Goal: Navigation & Orientation: Go to known website

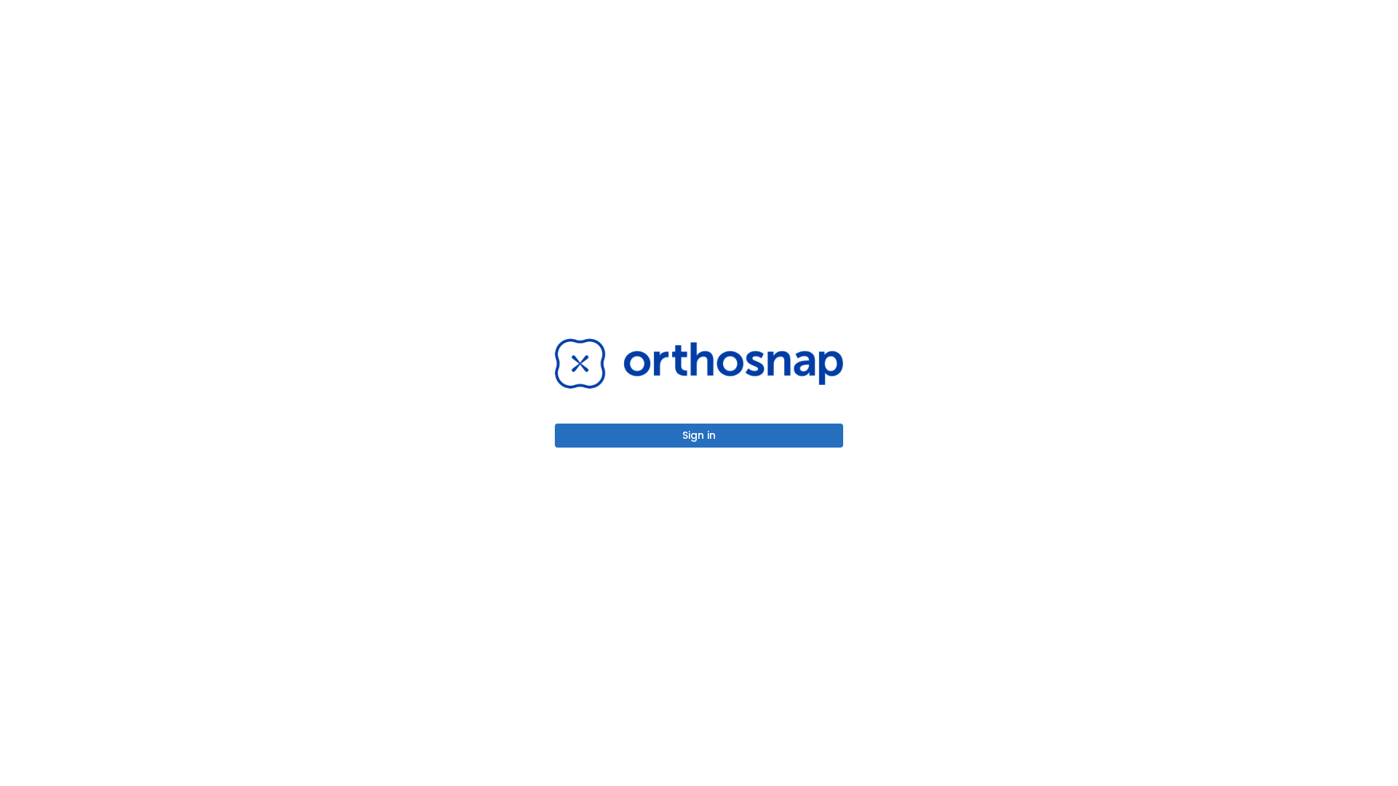
click at [699, 435] on button "Sign in" at bounding box center [699, 436] width 288 height 24
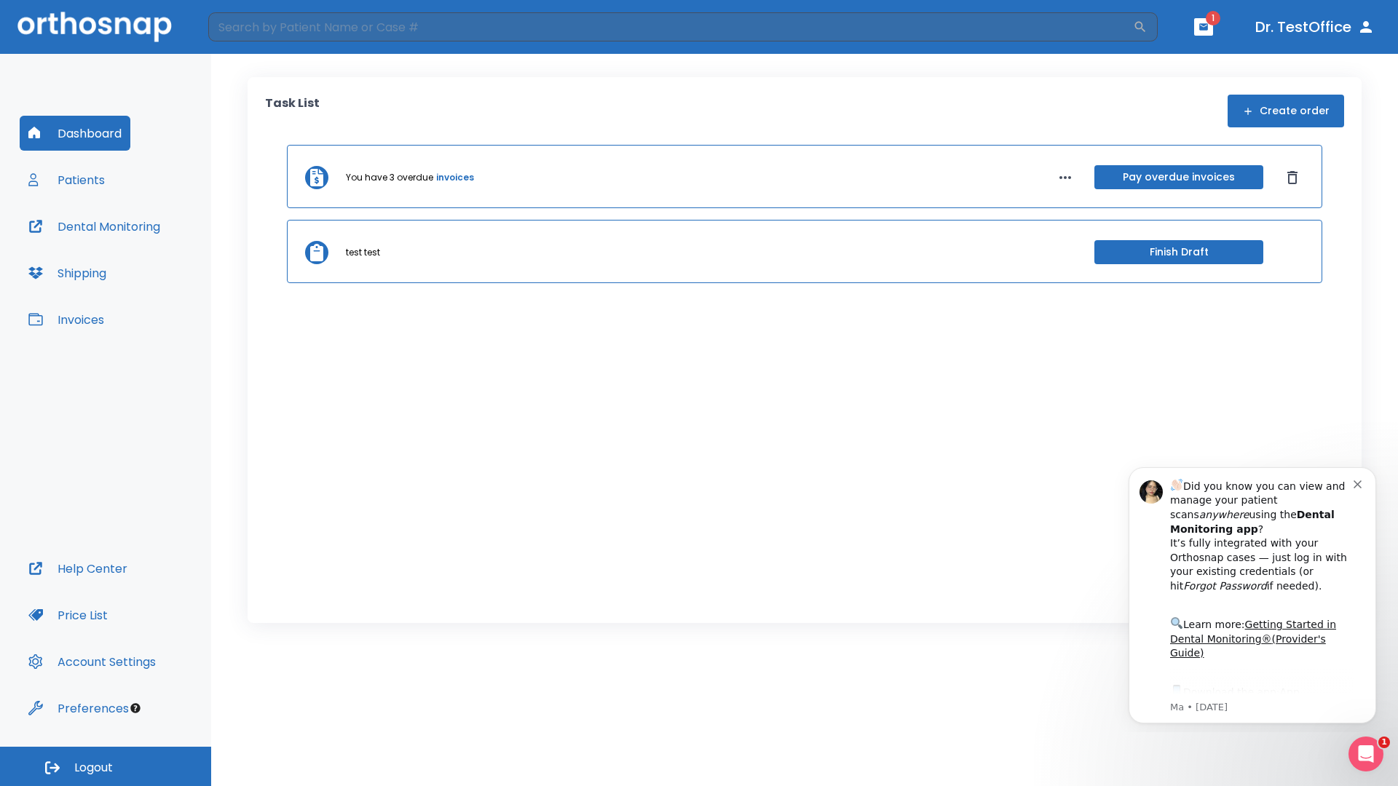
click at [106, 767] on span "Logout" at bounding box center [93, 768] width 39 height 16
